Goal: Navigation & Orientation: Find specific page/section

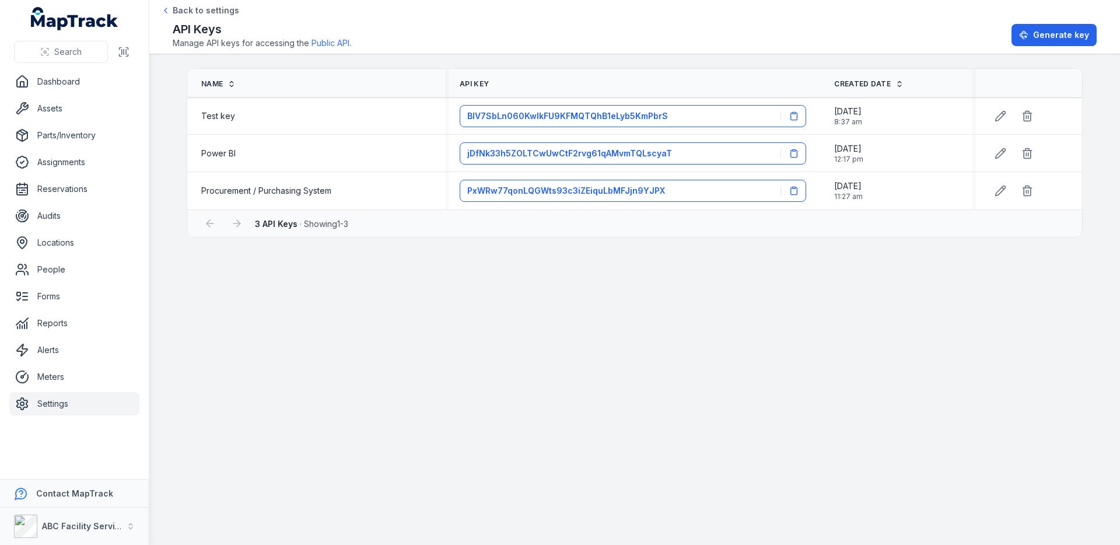
click at [333, 345] on main "Name API Key Created Date Test key BlV7SbLn060KwIkFU9KFMQTQhB1eLyb5KmPbrS [DATE…" at bounding box center [634, 299] width 971 height 491
click at [93, 243] on link "Locations" at bounding box center [74, 242] width 130 height 23
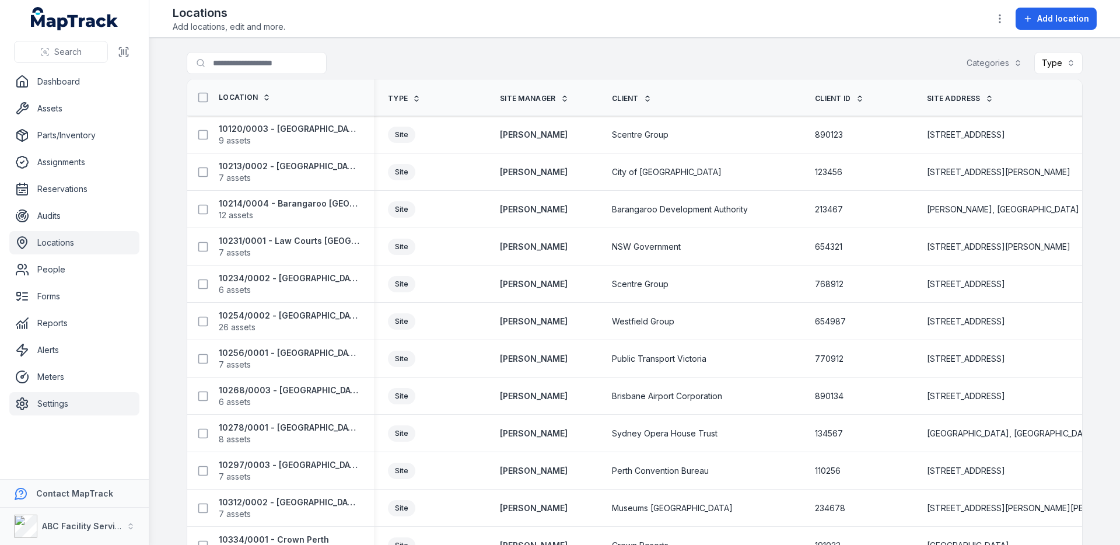
click at [51, 394] on link "Settings" at bounding box center [74, 403] width 130 height 23
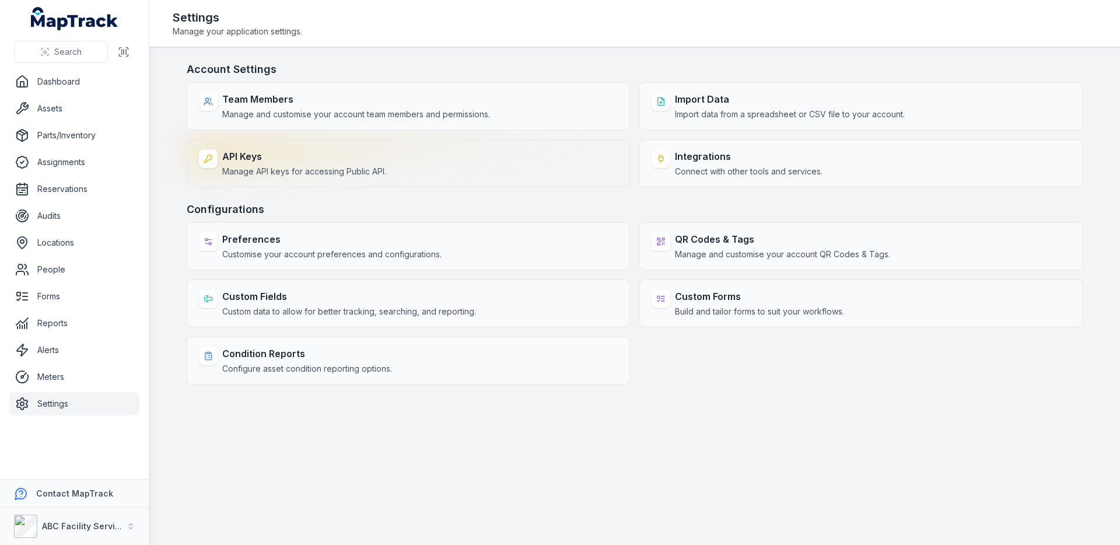
click at [442, 170] on div "API Keys Manage API keys for accessing Public API." at bounding box center [408, 163] width 443 height 48
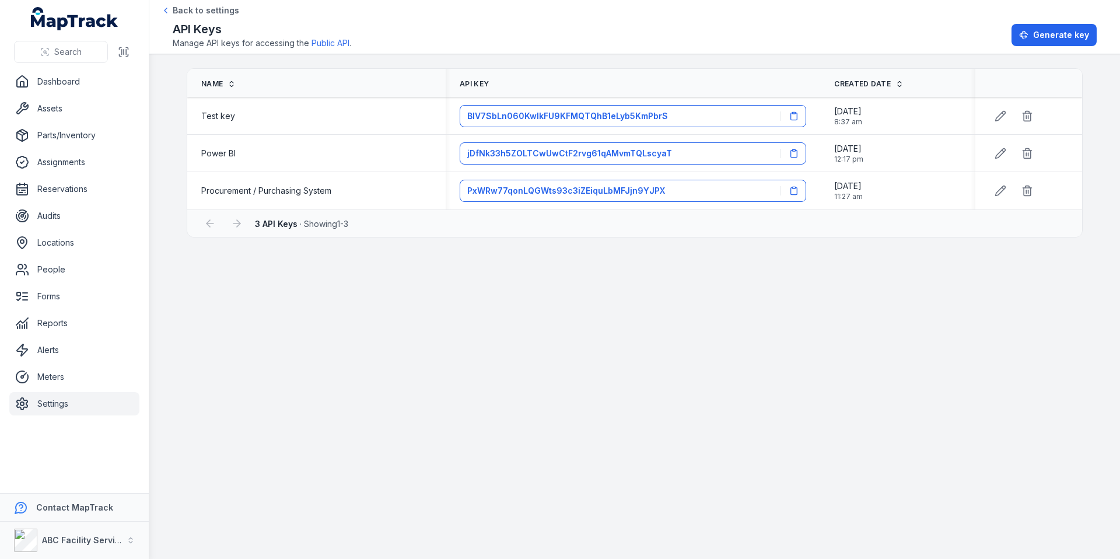
click at [665, 362] on main "Name API Key Created Date Test key BlV7SbLn060KwIkFU9KFMQTQhB1eLyb5KmPbrS [DATE…" at bounding box center [634, 306] width 971 height 505
click at [321, 44] on link "Public API" at bounding box center [331, 43] width 38 height 12
click at [565, 293] on main "Name API Key Created Date Test key BlV7SbLn060KwIkFU9KFMQTQhB1eLyb5KmPbrS [DATE…" at bounding box center [634, 306] width 971 height 505
click at [64, 232] on link "Locations" at bounding box center [74, 242] width 130 height 23
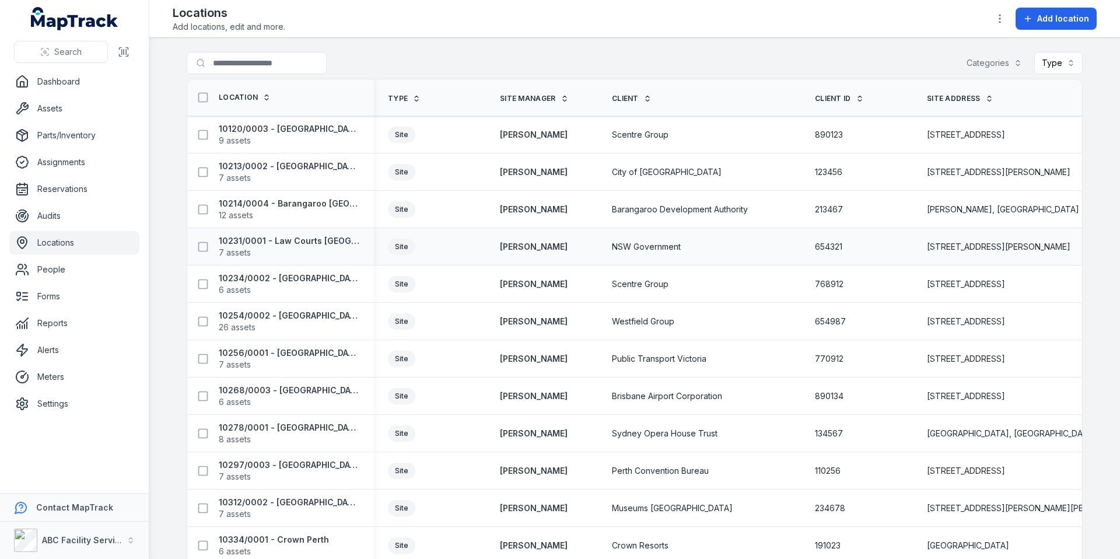
scroll to position [3, 0]
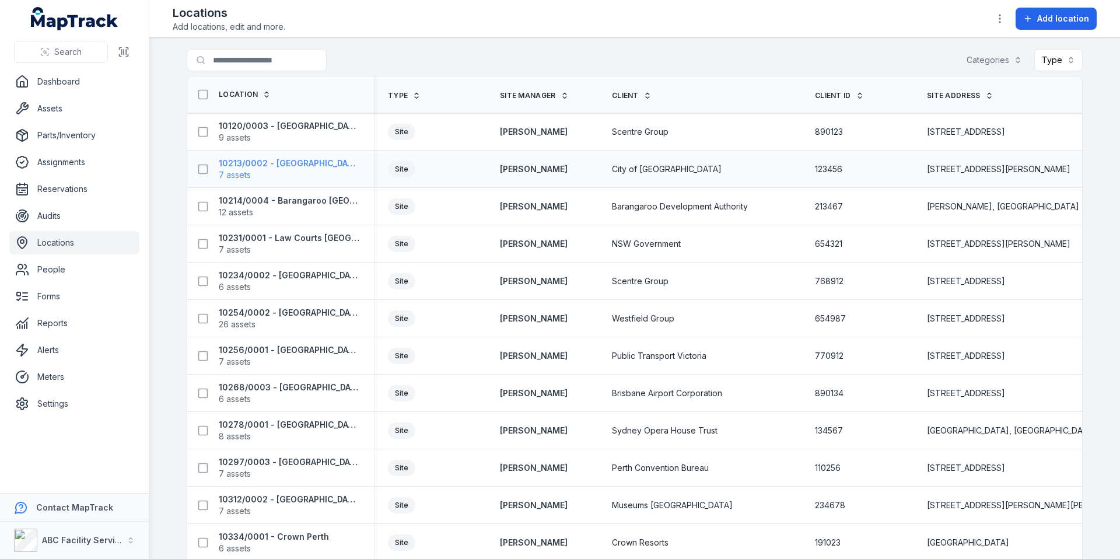
click at [317, 172] on span "7 assets" at bounding box center [289, 175] width 141 height 12
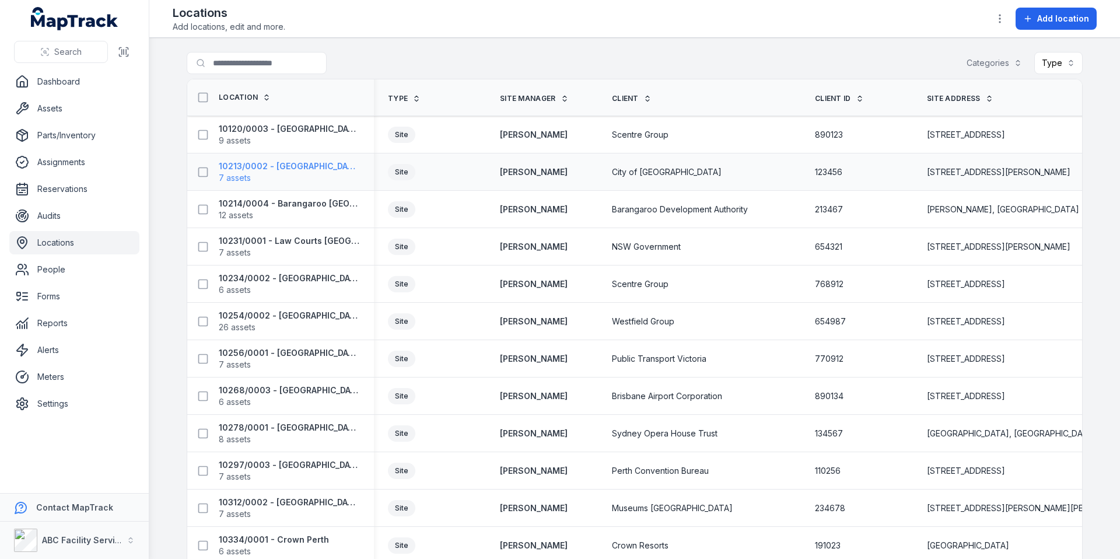
click at [242, 166] on strong "10213/0002 - [GEOGRAPHIC_DATA]" at bounding box center [289, 166] width 141 height 12
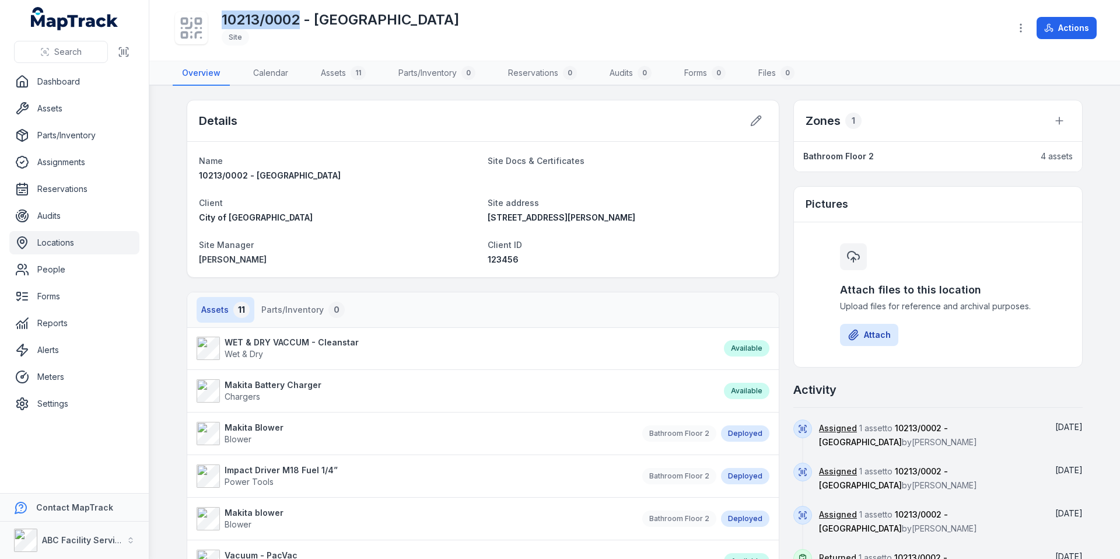
drag, startPoint x: 300, startPoint y: 17, endPoint x: 218, endPoint y: 19, distance: 81.7
click at [218, 19] on div "10213/0002 - [GEOGRAPHIC_DATA]" at bounding box center [587, 27] width 828 height 37
click at [322, 20] on h1 "10213/0002 - [GEOGRAPHIC_DATA]" at bounding box center [340, 20] width 237 height 19
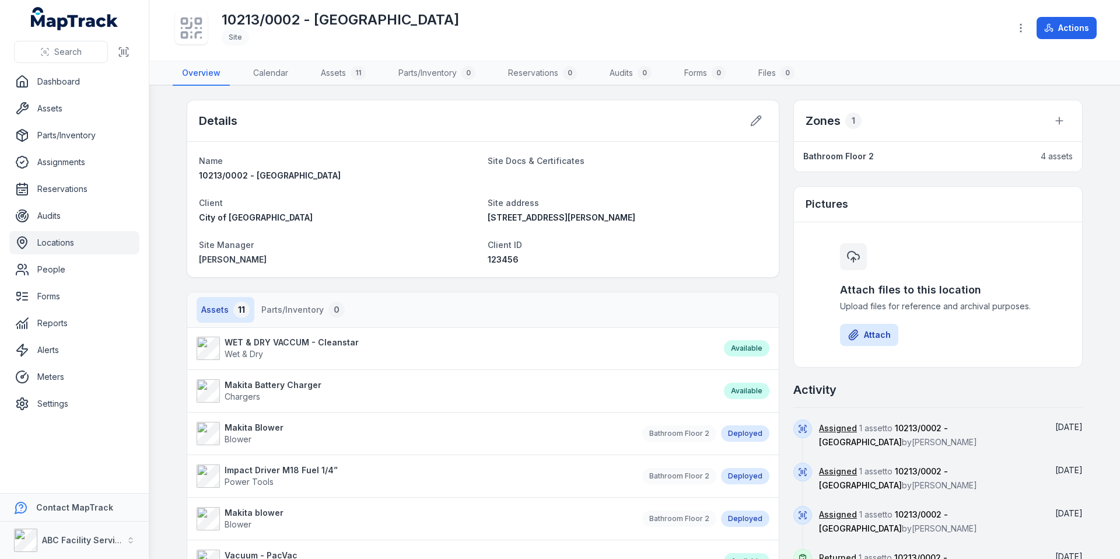
click at [354, 26] on h1 "10213/0002 - [GEOGRAPHIC_DATA]" at bounding box center [340, 20] width 237 height 19
drag, startPoint x: 303, startPoint y: 14, endPoint x: 224, endPoint y: 16, distance: 78.8
click at [224, 16] on h1 "10213/0002 - [GEOGRAPHIC_DATA]" at bounding box center [340, 20] width 237 height 19
click at [690, 103] on div "Details" at bounding box center [483, 120] width 592 height 41
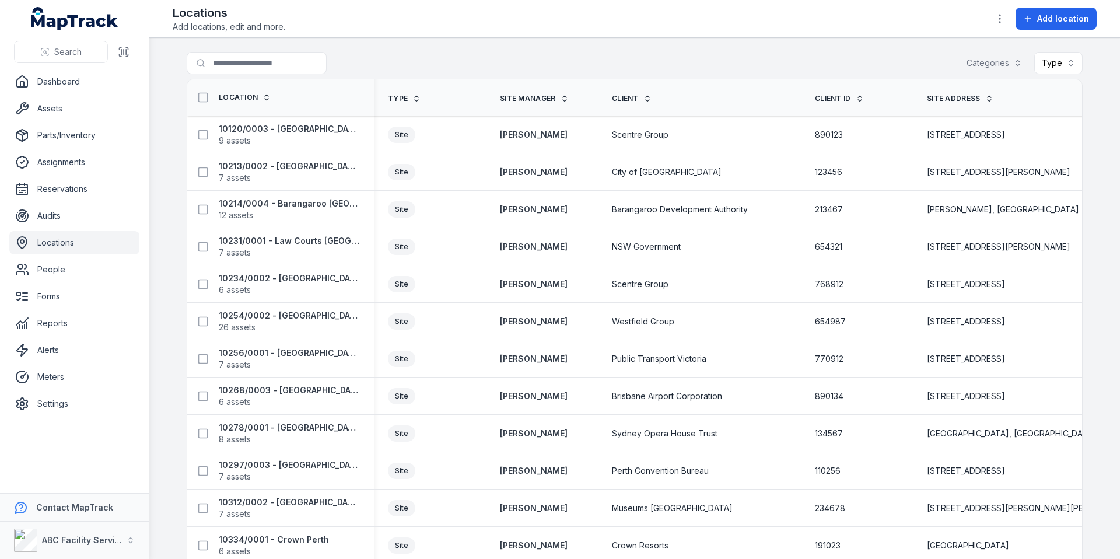
click at [589, 85] on th "Site Manager" at bounding box center [542, 97] width 112 height 37
click at [991, 64] on div "Categories" at bounding box center [994, 63] width 71 height 22
click at [994, 111] on span "Head Office / Storage" at bounding box center [1026, 115] width 85 height 12
click at [991, 113] on span "Head Office / Storage" at bounding box center [1015, 115] width 85 height 12
click at [742, 59] on div "Search for locations Categories Type" at bounding box center [635, 65] width 896 height 27
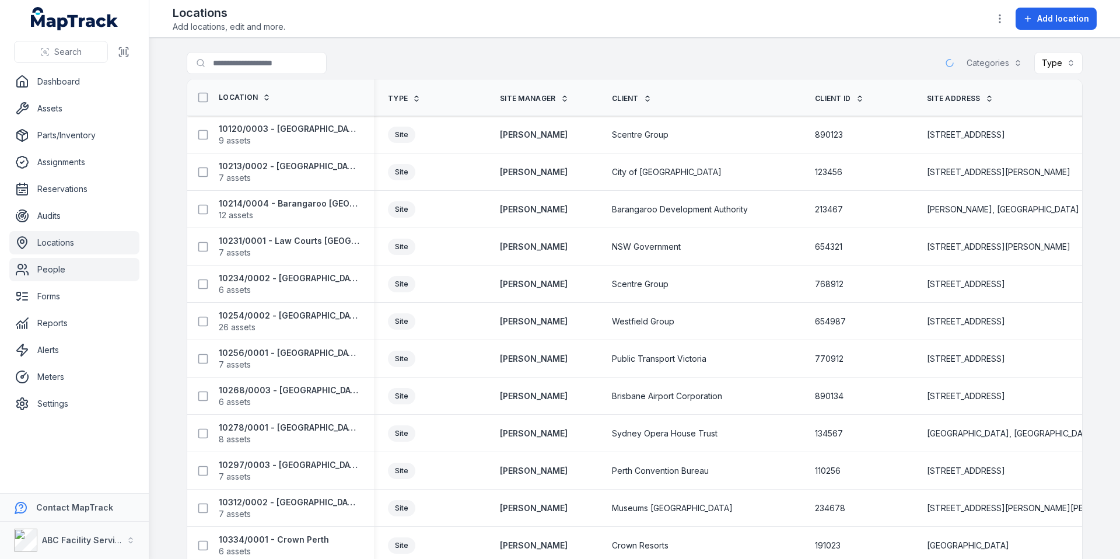
click at [64, 274] on link "People" at bounding box center [74, 269] width 130 height 23
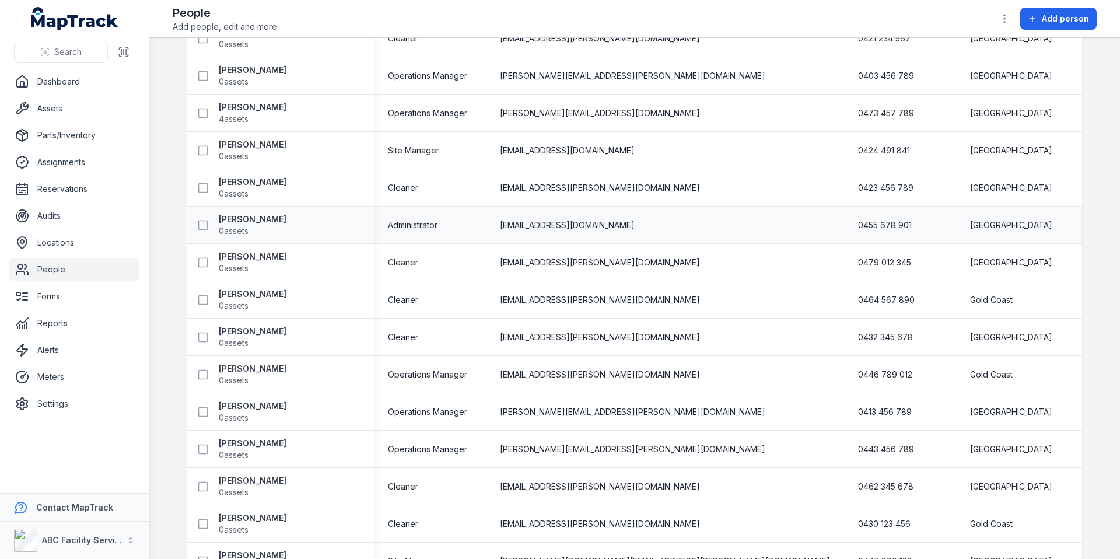
scroll to position [696, 0]
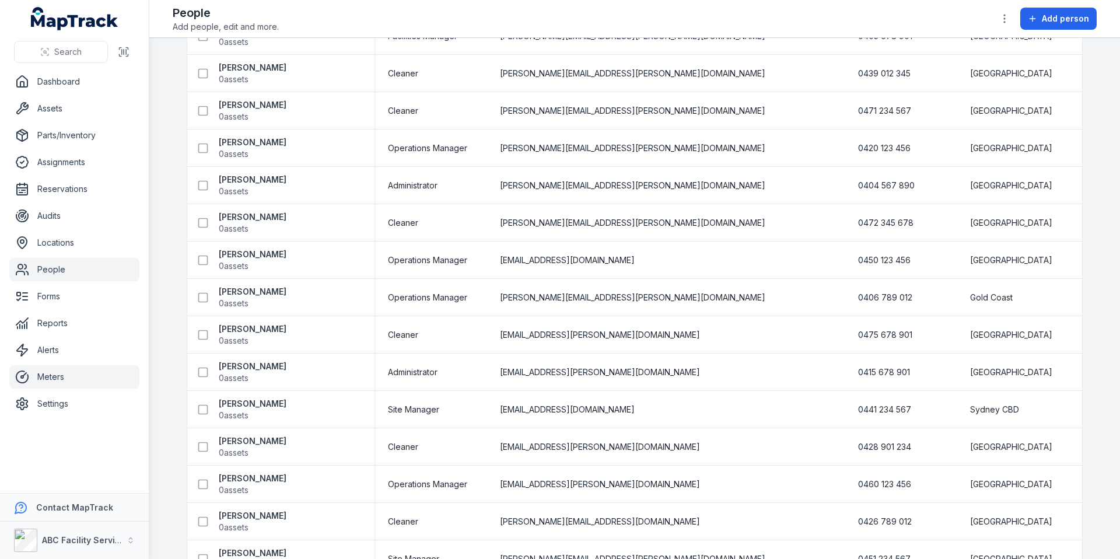
click at [87, 383] on link "Meters" at bounding box center [74, 376] width 130 height 23
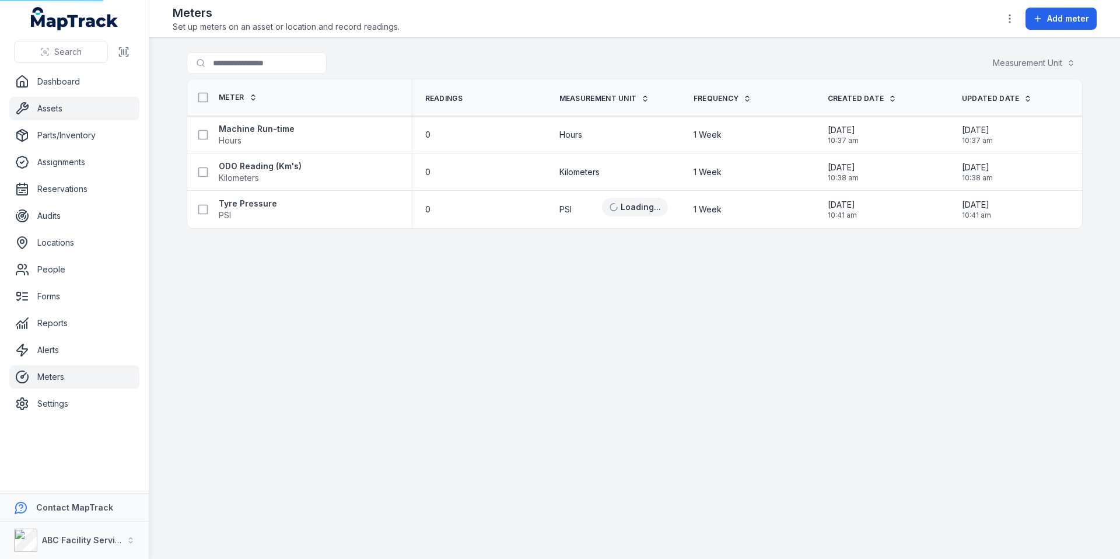
click at [83, 114] on link "Assets" at bounding box center [74, 108] width 130 height 23
